Goal: Information Seeking & Learning: Understand process/instructions

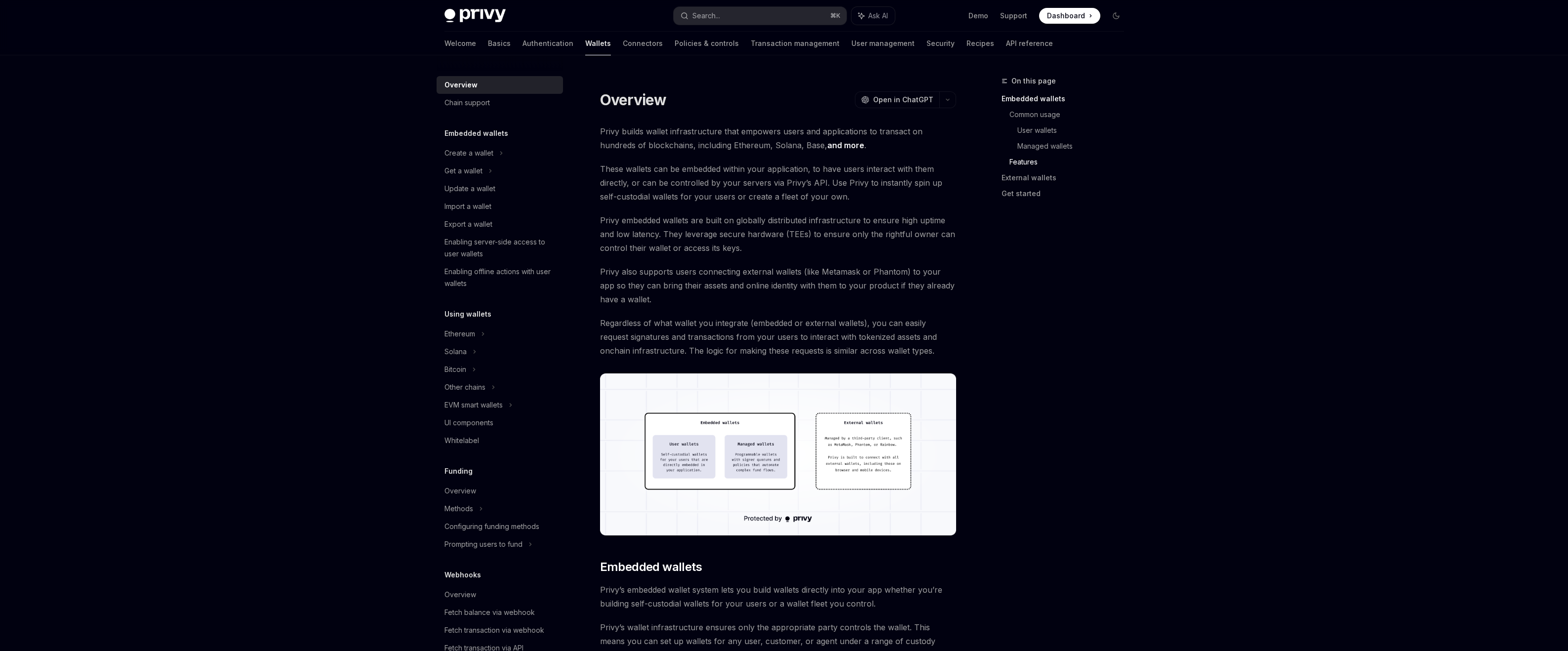
scroll to position [1316, 0]
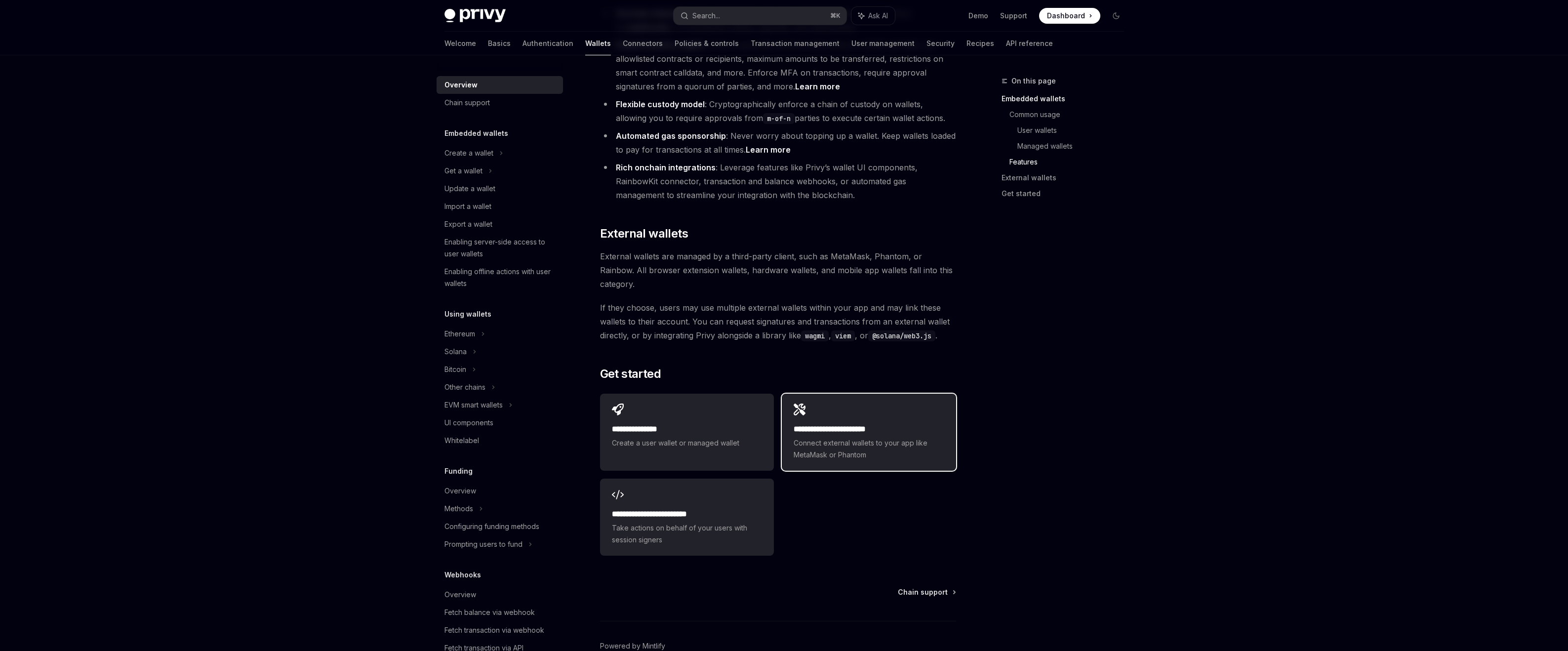
click at [847, 437] on span "Connect external wallets to your app like MetaMask or Phantom" at bounding box center [869, 449] width 150 height 24
type textarea "*"
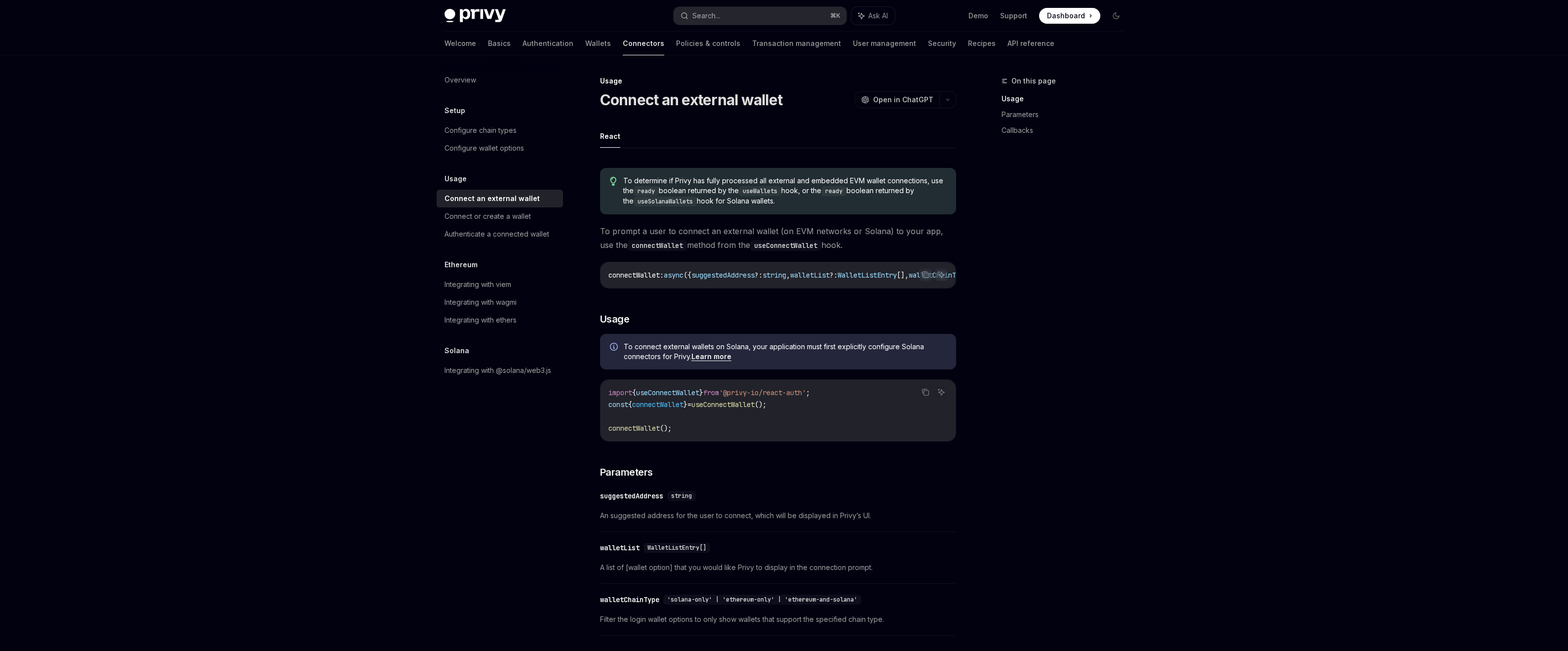
click at [720, 191] on span "To determine if Privy has fully processed all external and embedded EVM wallet …" at bounding box center [784, 191] width 322 height 31
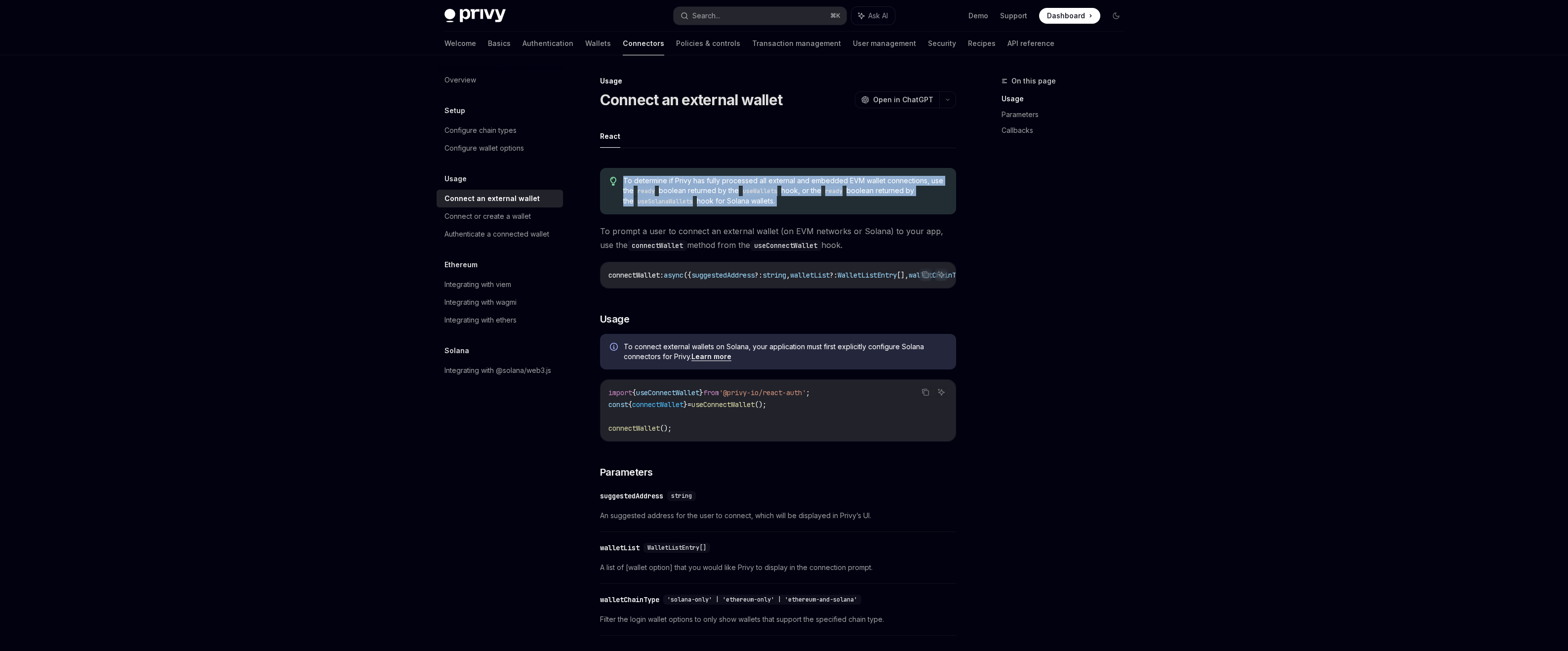
click at [722, 198] on span "To determine if Privy has fully processed all external and embedded EVM wallet …" at bounding box center [784, 191] width 322 height 31
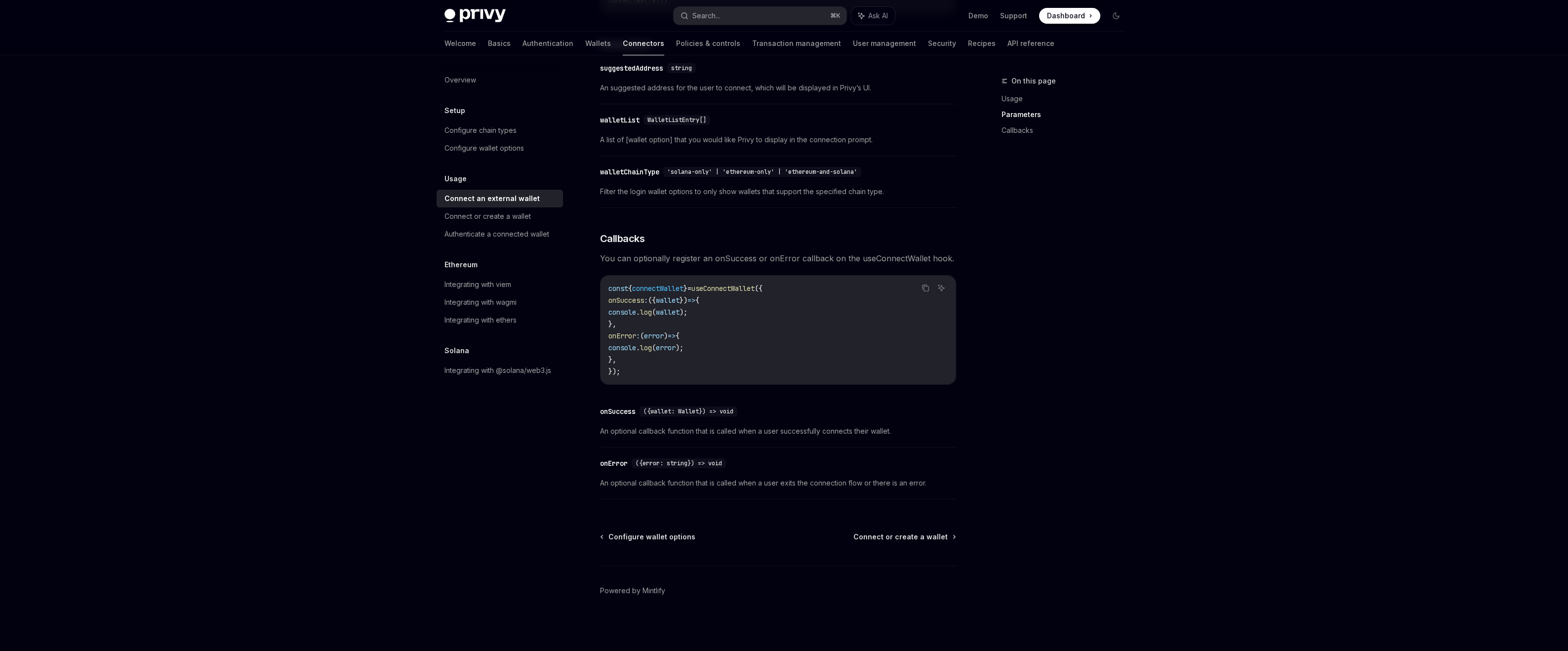
scroll to position [432, 0]
click at [1147, 250] on div "Privy Docs home page Search... ⌘ K Ask AI Demo Support Dashboard Dashboard Sear…" at bounding box center [784, 111] width 1568 height 1079
